Goal: Information Seeking & Learning: Learn about a topic

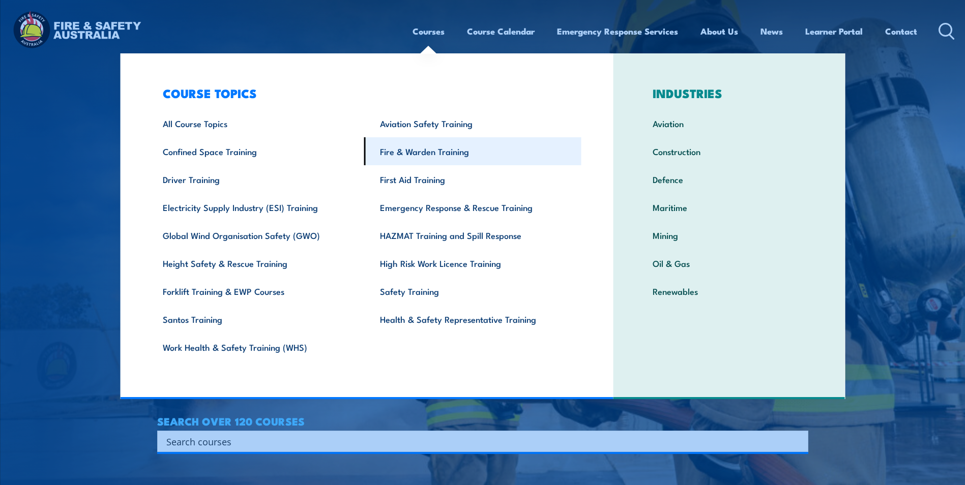
click at [434, 153] on link "Fire & Warden Training" at bounding box center [472, 151] width 217 height 28
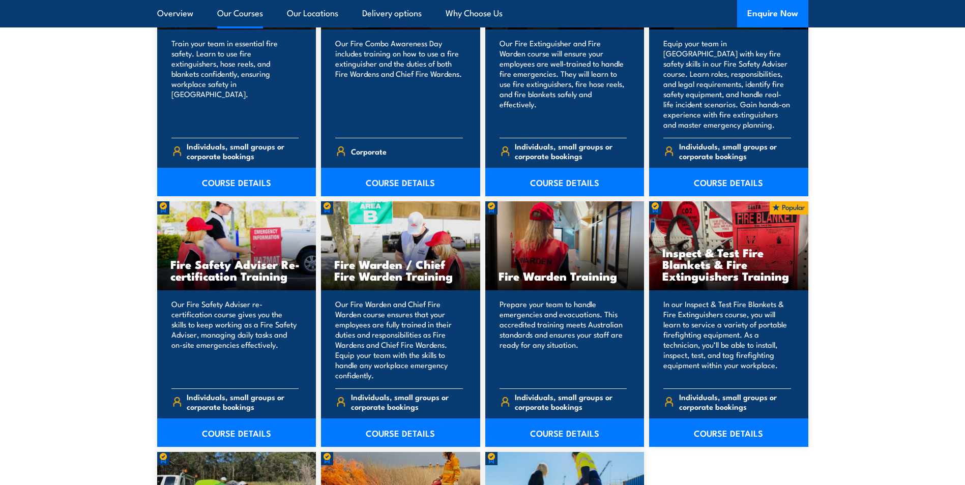
scroll to position [1221, 0]
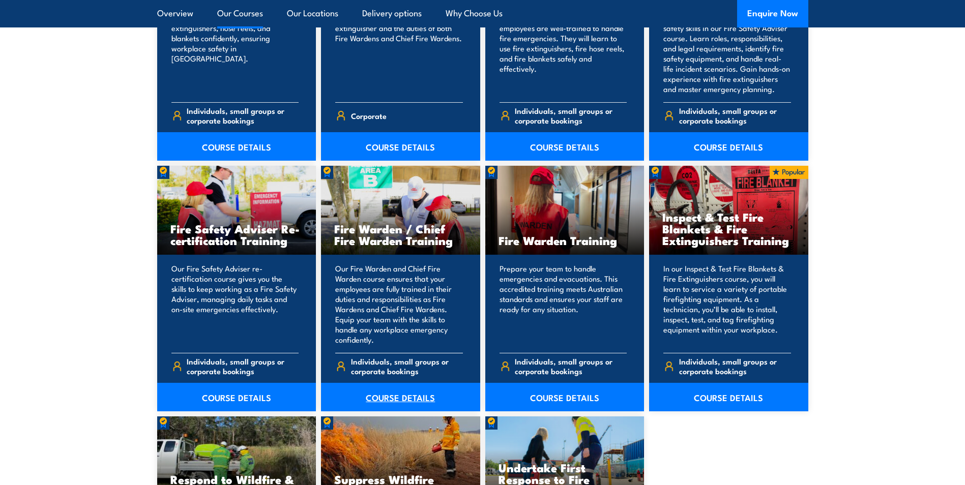
click at [408, 398] on link "COURSE DETAILS" at bounding box center [400, 397] width 159 height 28
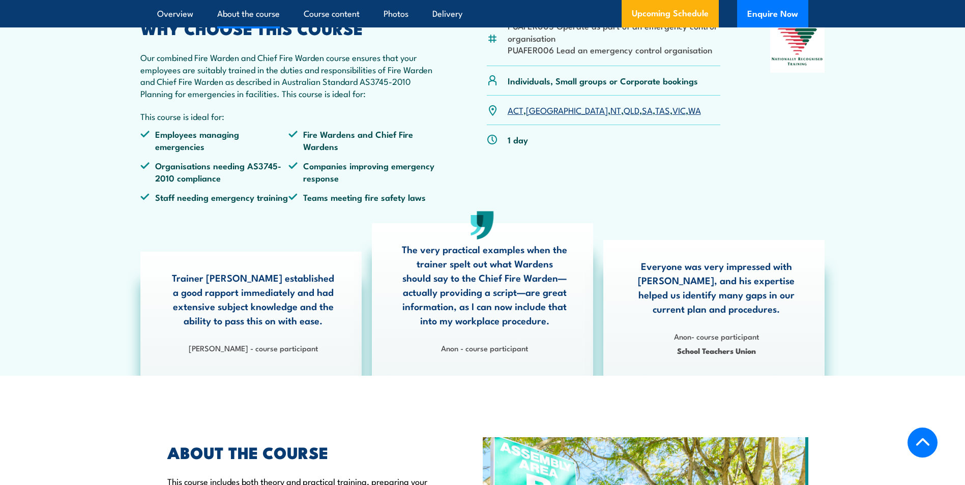
scroll to position [271, 0]
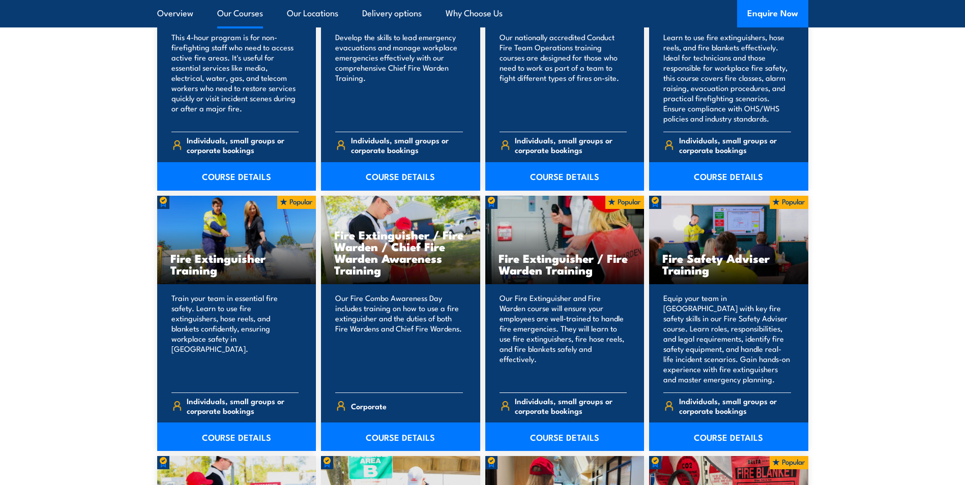
scroll to position [950, 0]
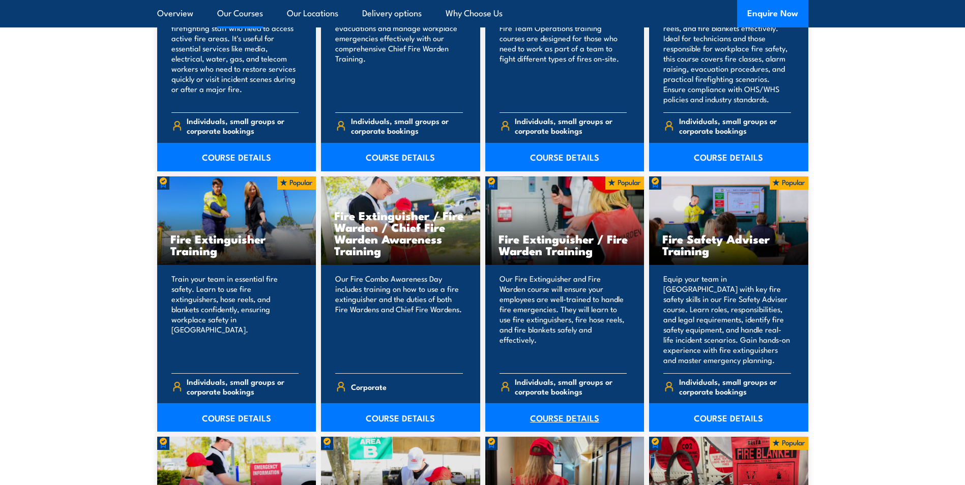
click at [570, 413] on link "COURSE DETAILS" at bounding box center [564, 417] width 159 height 28
